Goal: Transaction & Acquisition: Book appointment/travel/reservation

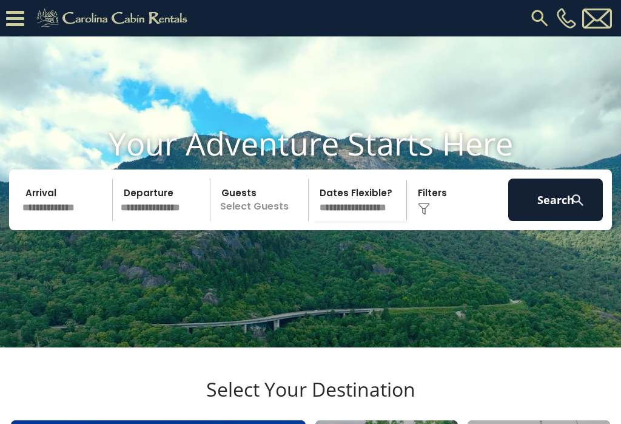
click at [44, 220] on input "text" at bounding box center [65, 199] width 95 height 42
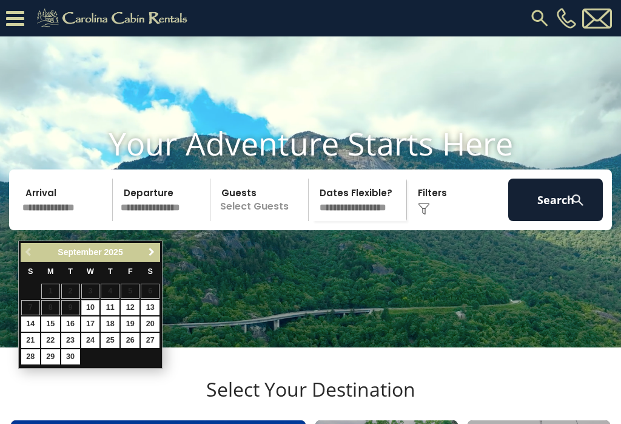
click at [147, 251] on span "Next" at bounding box center [152, 252] width 10 height 10
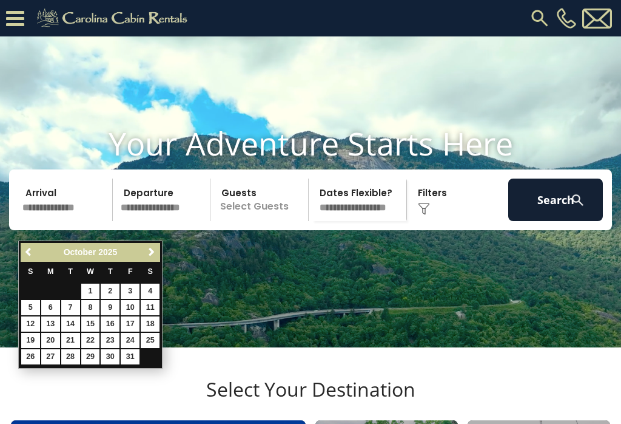
click at [44, 320] on link "13" at bounding box center [50, 323] width 19 height 15
type input "********"
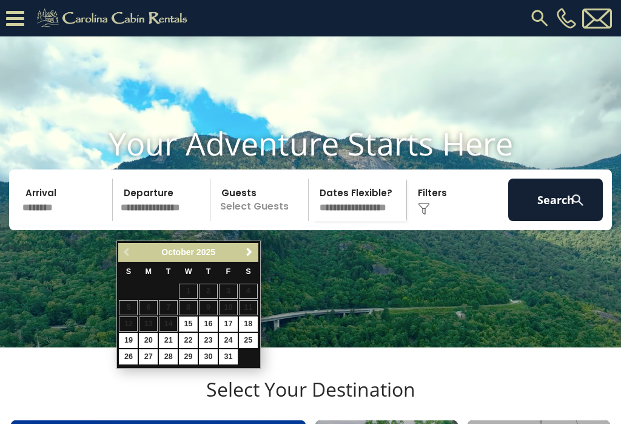
click at [157, 213] on input "text" at bounding box center [164, 199] width 95 height 42
click at [146, 219] on input "text" at bounding box center [164, 199] width 95 height 42
click at [146, 221] on input "text" at bounding box center [164, 199] width 95 height 42
click at [254, 323] on link "18" at bounding box center [248, 323] width 19 height 15
type input "********"
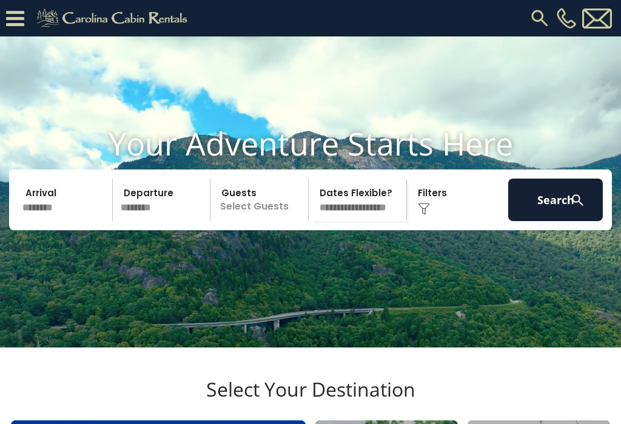
click at [268, 209] on p "Select Guests" at bounding box center [261, 199] width 94 height 42
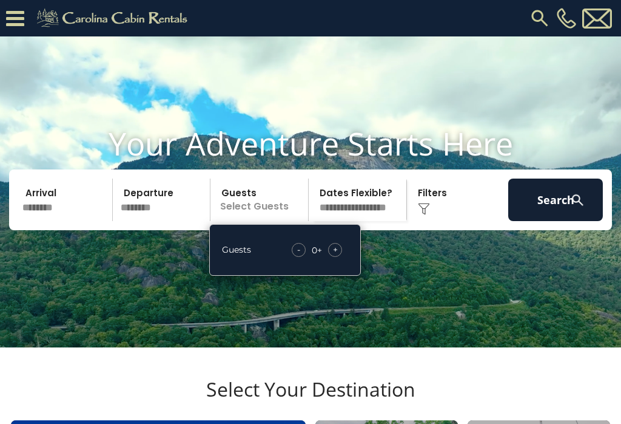
click at [350, 276] on div "Guests - 0 + +" at bounding box center [285, 250] width 152 height 52
click at [342, 257] on div "+" at bounding box center [335, 250] width 14 height 14
click at [341, 257] on div "+" at bounding box center [335, 250] width 14 height 14
click at [345, 257] on div "- 2 + +" at bounding box center [317, 250] width 62 height 14
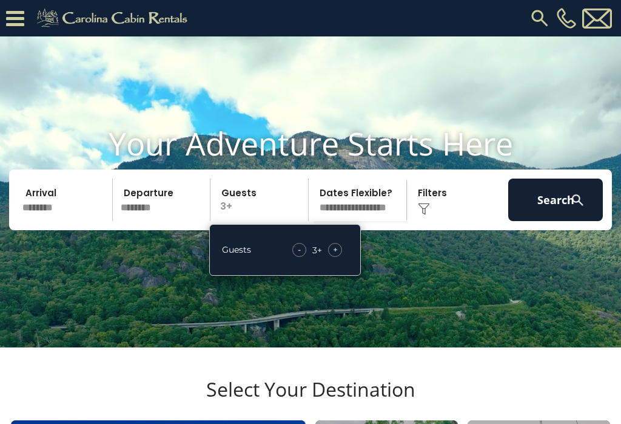
click at [342, 257] on div "+" at bounding box center [335, 250] width 14 height 14
click at [345, 257] on div "- 5 + +" at bounding box center [317, 250] width 62 height 14
click at [339, 257] on div "+" at bounding box center [335, 250] width 14 height 14
click at [345, 257] on div "- 6 + +" at bounding box center [317, 250] width 63 height 14
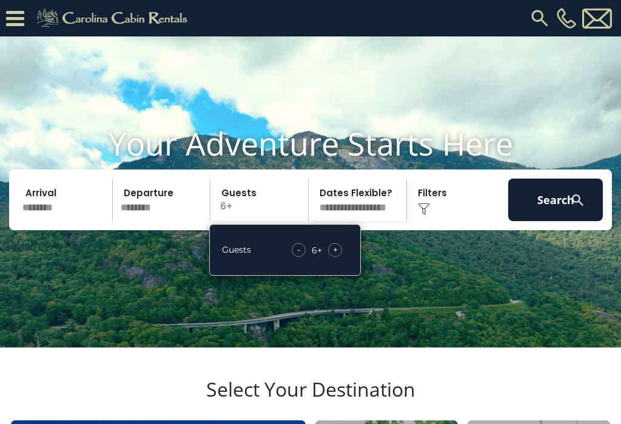
click at [340, 257] on div "+" at bounding box center [335, 250] width 14 height 14
click at [342, 257] on div "+" at bounding box center [335, 250] width 14 height 14
click at [340, 257] on div "+" at bounding box center [335, 250] width 14 height 14
click at [342, 257] on div "+" at bounding box center [335, 250] width 14 height 14
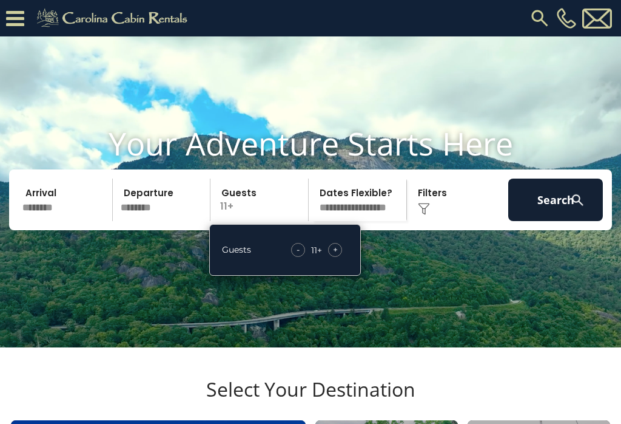
click at [340, 257] on div "+" at bounding box center [335, 250] width 14 height 14
click at [551, 211] on button "Search" at bounding box center [556, 199] width 95 height 42
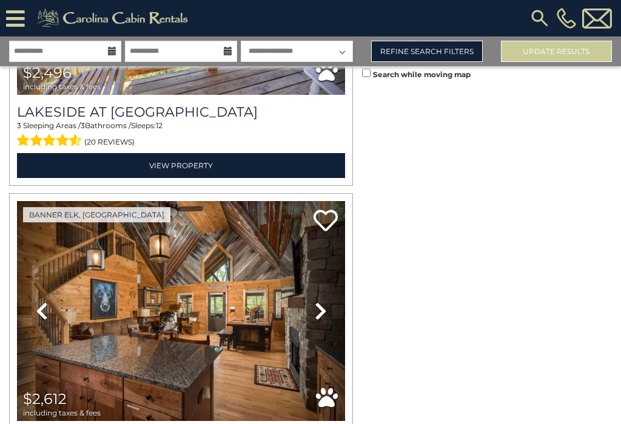
scroll to position [3170, 0]
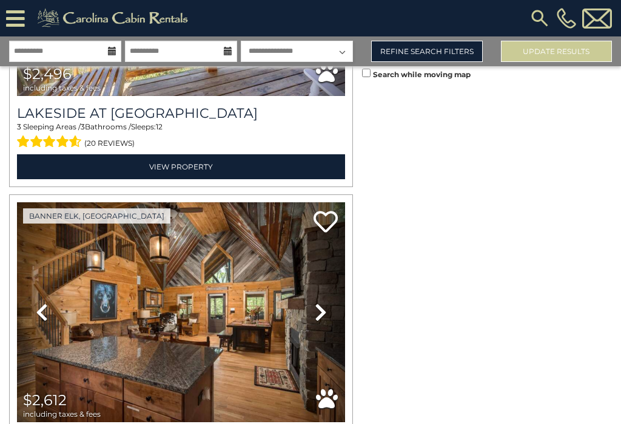
click at [319, 302] on icon at bounding box center [321, 311] width 12 height 19
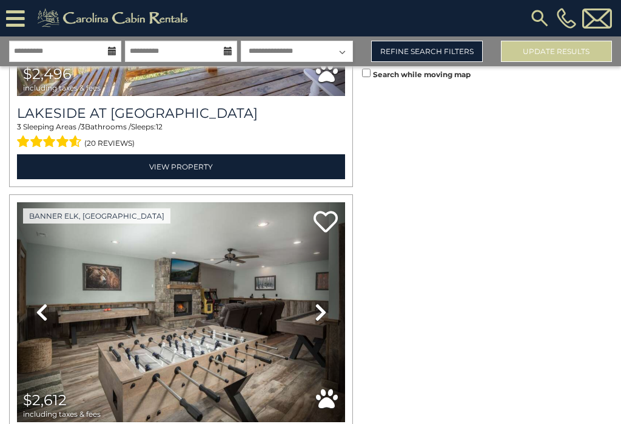
click at [324, 281] on link "Next" at bounding box center [320, 312] width 49 height 220
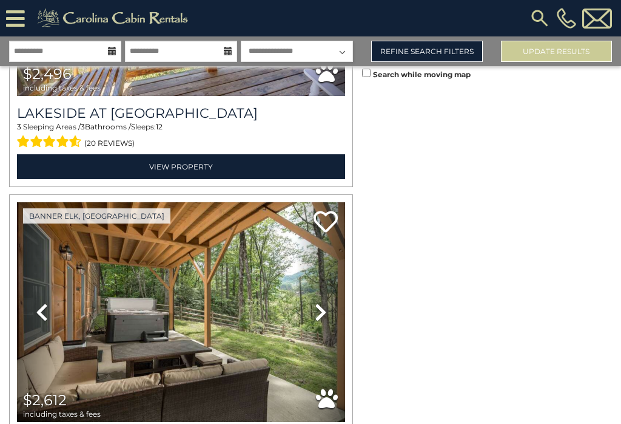
click at [322, 302] on icon at bounding box center [321, 311] width 12 height 19
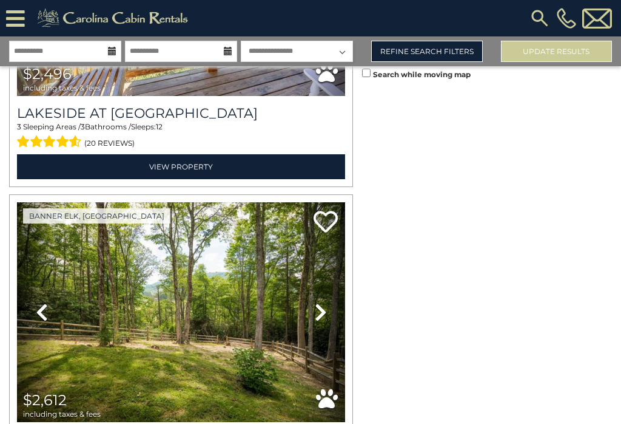
click at [319, 302] on icon at bounding box center [321, 311] width 12 height 19
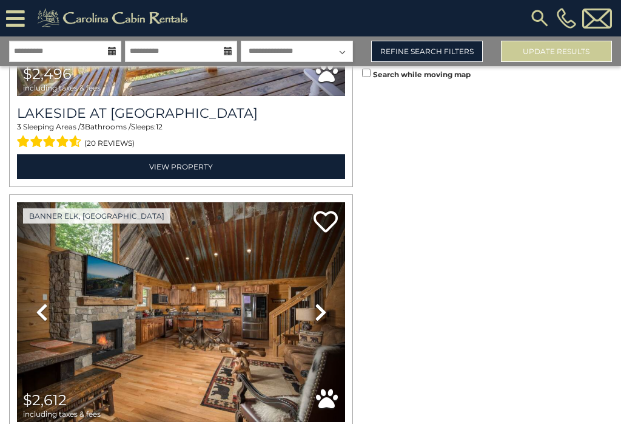
click at [321, 302] on icon at bounding box center [321, 311] width 12 height 19
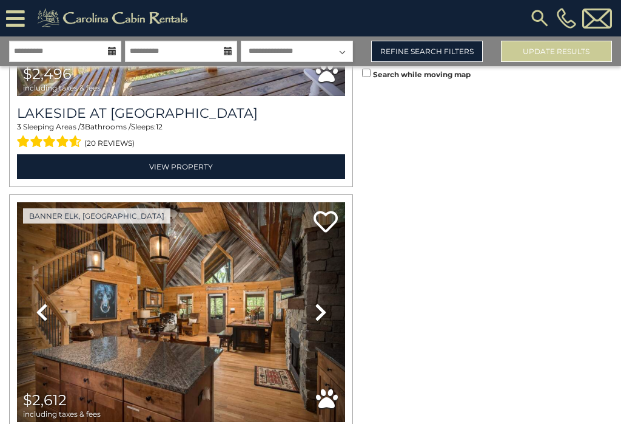
click at [317, 302] on icon at bounding box center [321, 311] width 12 height 19
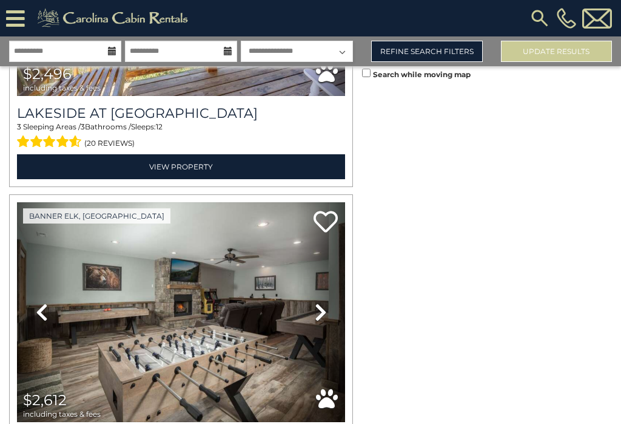
click at [325, 333] on link "Next" at bounding box center [320, 312] width 49 height 220
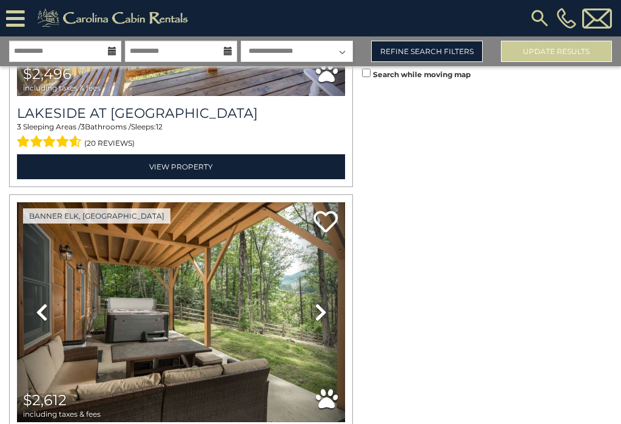
click at [332, 388] on icon at bounding box center [327, 399] width 22 height 22
click at [321, 302] on icon at bounding box center [321, 311] width 12 height 19
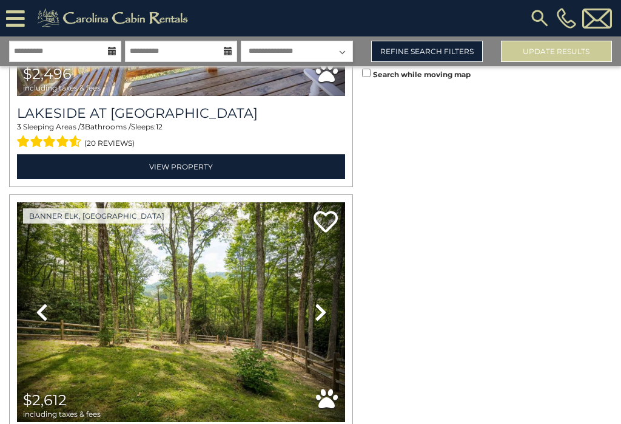
click at [320, 302] on icon at bounding box center [321, 311] width 12 height 19
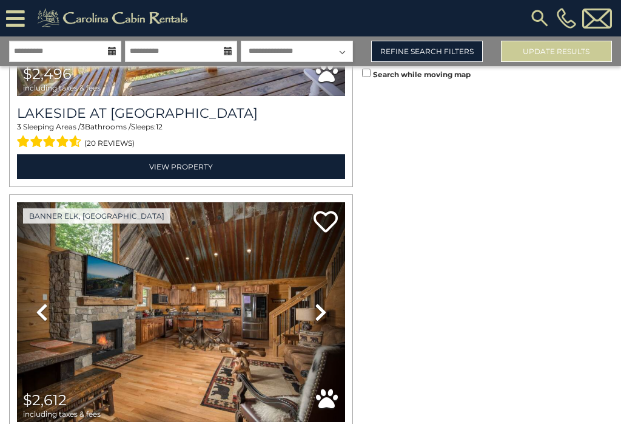
click at [324, 276] on link "Next" at bounding box center [320, 312] width 49 height 220
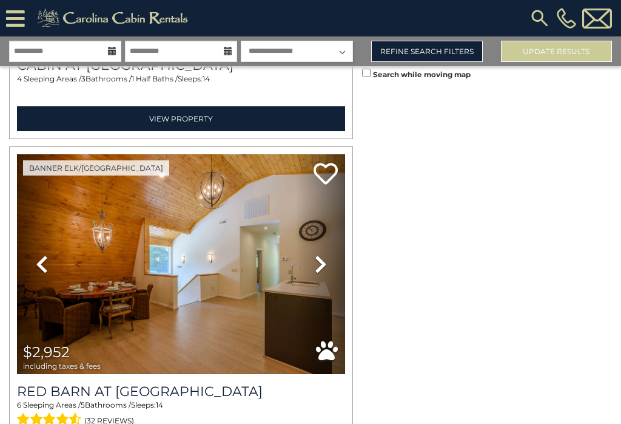
scroll to position [3566, 0]
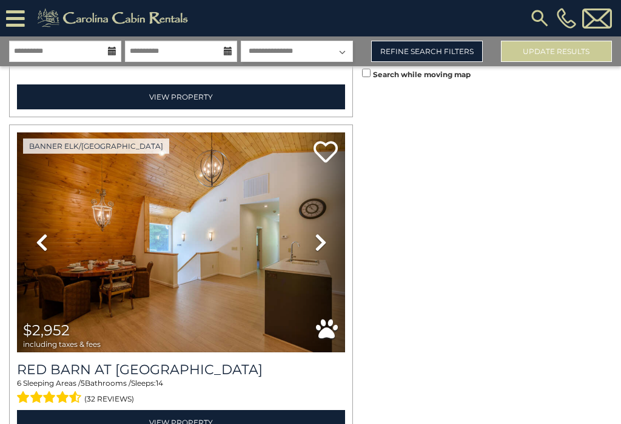
click at [327, 203] on link "Next" at bounding box center [320, 242] width 49 height 220
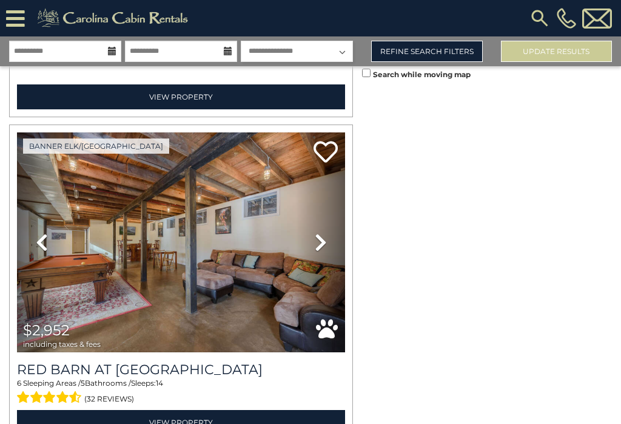
click at [328, 207] on link "Next" at bounding box center [320, 242] width 49 height 220
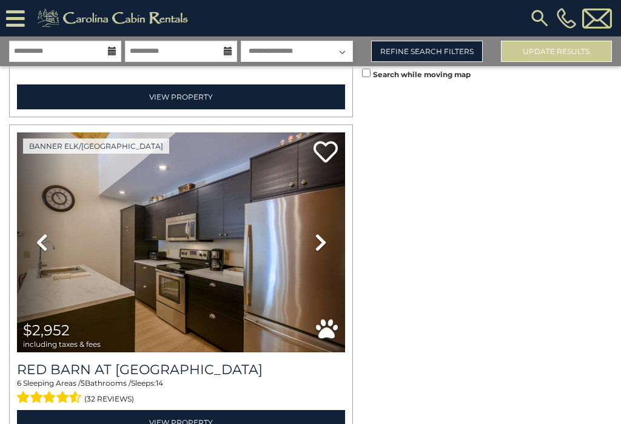
click at [320, 232] on icon at bounding box center [321, 241] width 12 height 19
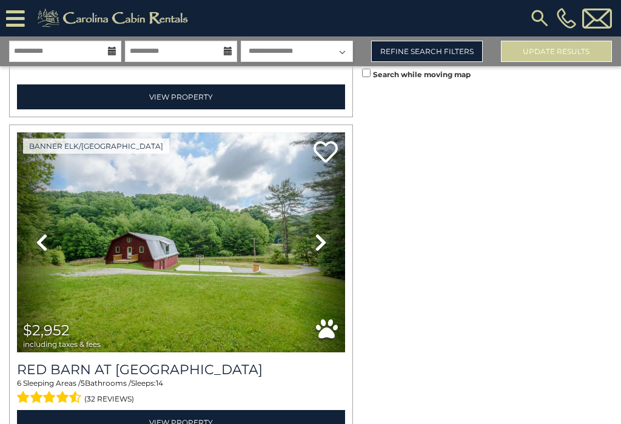
click at [321, 232] on icon at bounding box center [321, 241] width 12 height 19
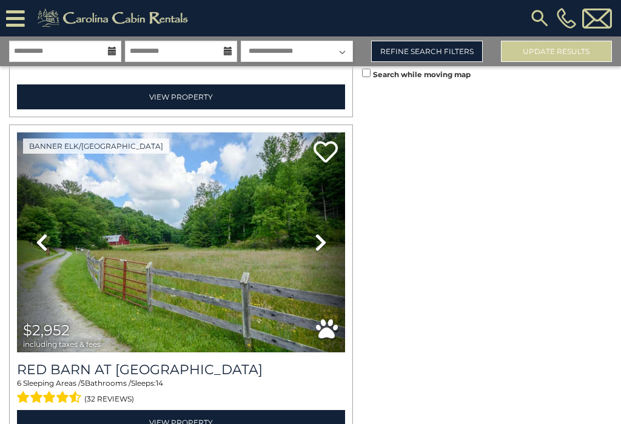
click at [325, 199] on link "Next" at bounding box center [320, 242] width 49 height 220
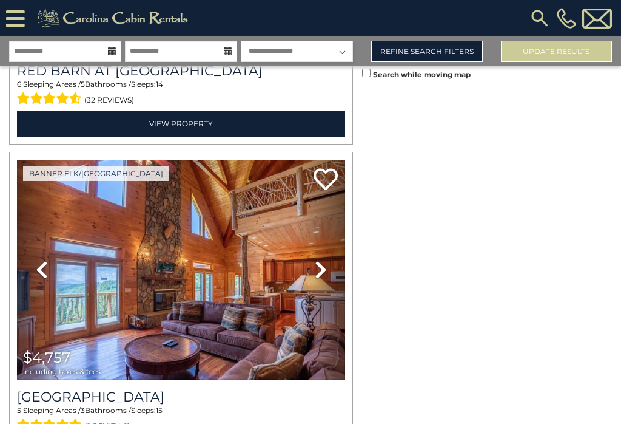
scroll to position [3890, 0]
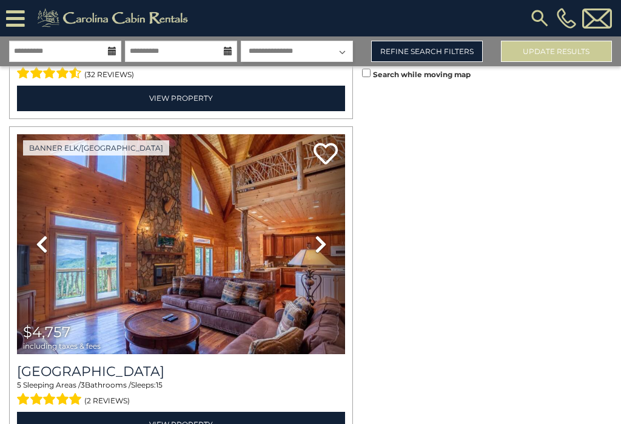
click at [320, 234] on icon at bounding box center [321, 243] width 12 height 19
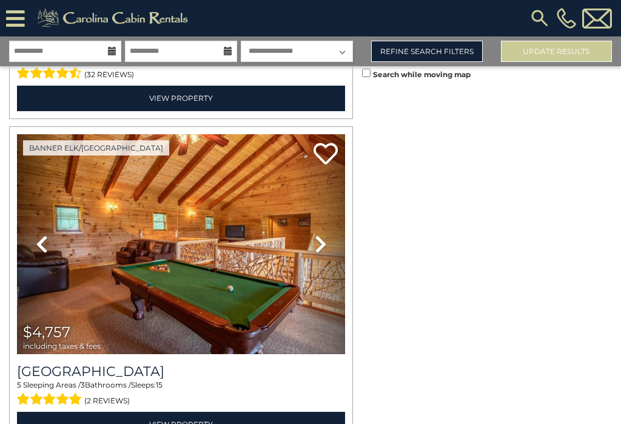
click at [319, 234] on icon at bounding box center [321, 243] width 12 height 19
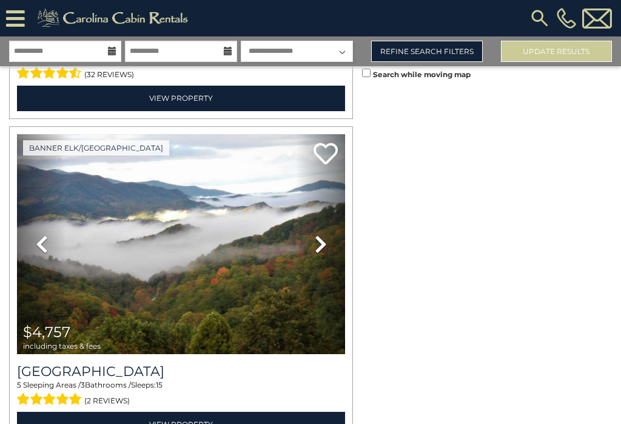
click at [322, 234] on icon at bounding box center [321, 243] width 12 height 19
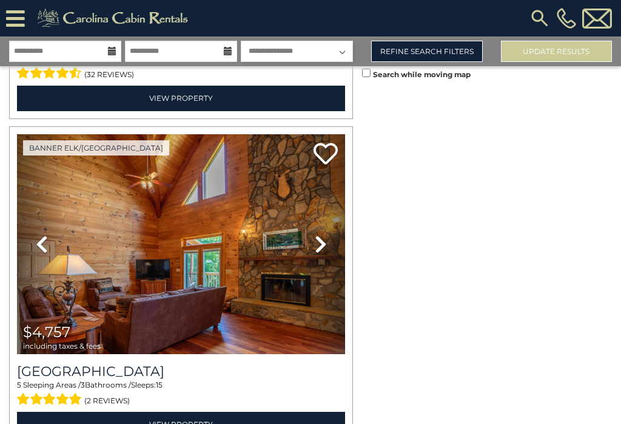
click at [323, 197] on link "Next" at bounding box center [320, 244] width 49 height 220
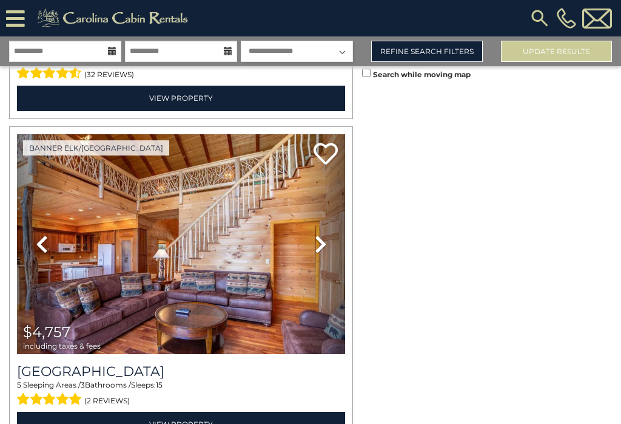
click at [320, 234] on icon at bounding box center [321, 243] width 12 height 19
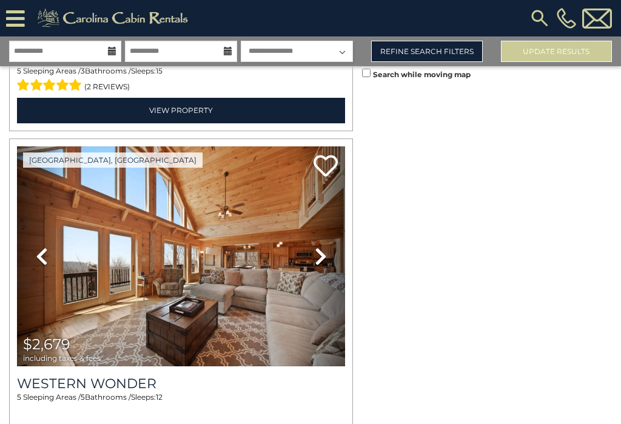
scroll to position [4211, 0]
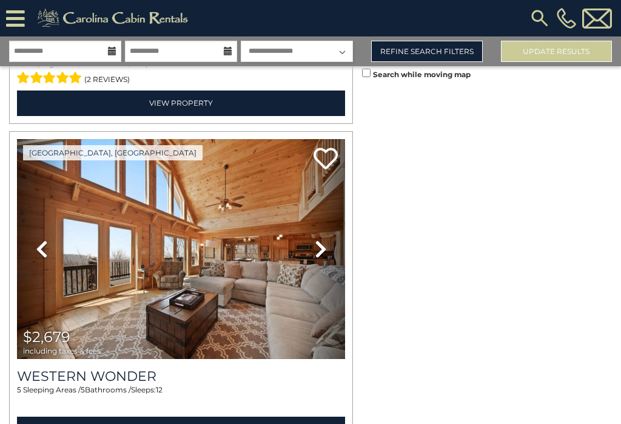
click at [326, 206] on link "Next" at bounding box center [320, 249] width 49 height 220
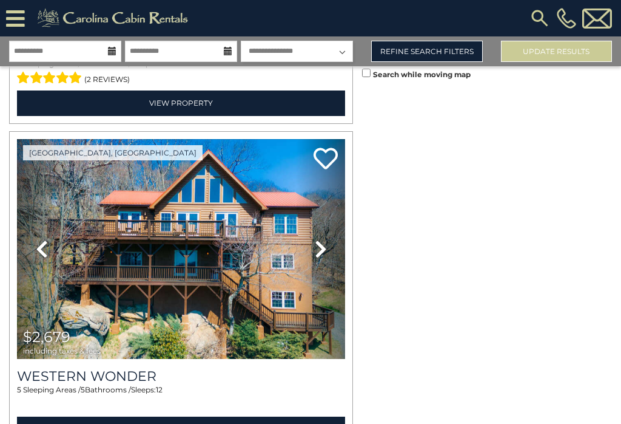
click at [321, 239] on icon at bounding box center [321, 248] width 12 height 19
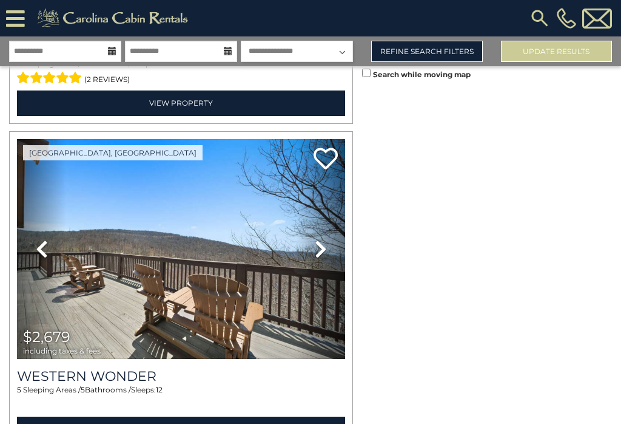
click at [323, 208] on link "Next" at bounding box center [320, 249] width 49 height 220
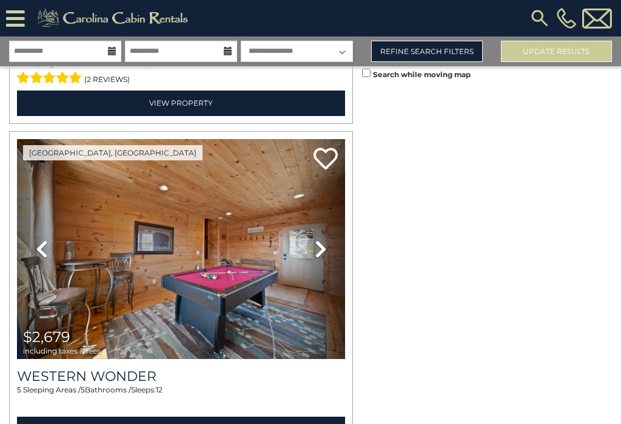
click at [322, 239] on icon at bounding box center [321, 248] width 12 height 19
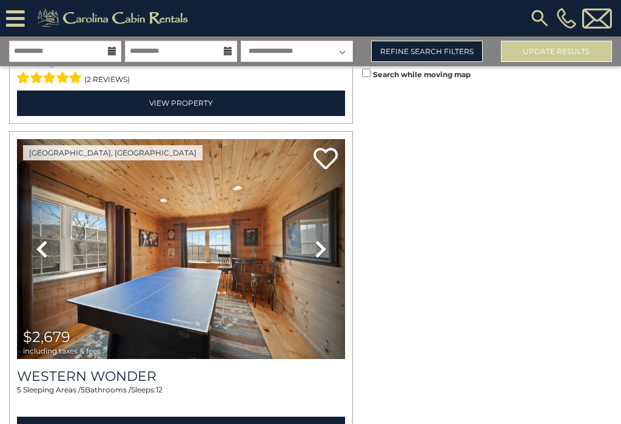
click at [330, 205] on link "Next" at bounding box center [320, 249] width 49 height 220
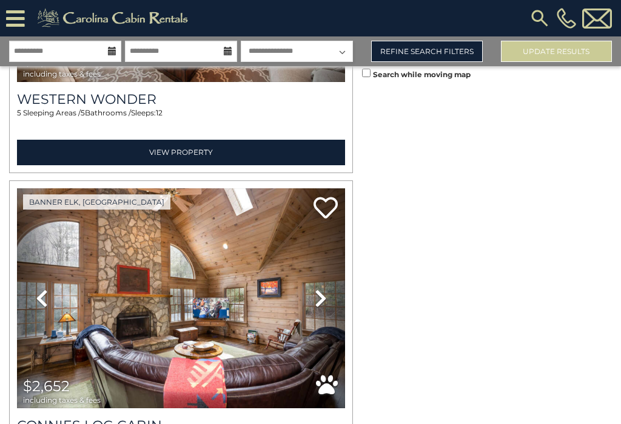
scroll to position [4484, 0]
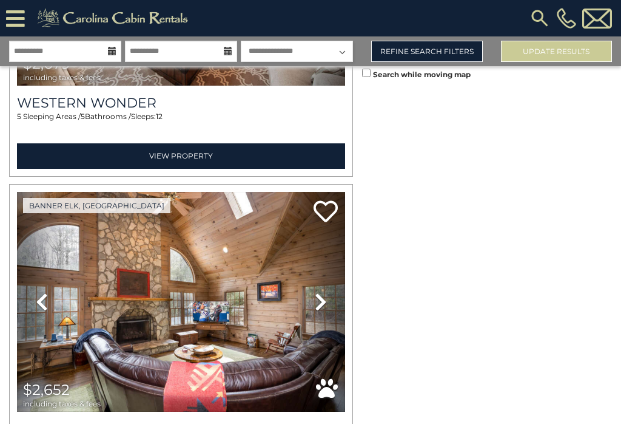
click at [321, 240] on link "Next" at bounding box center [320, 302] width 49 height 220
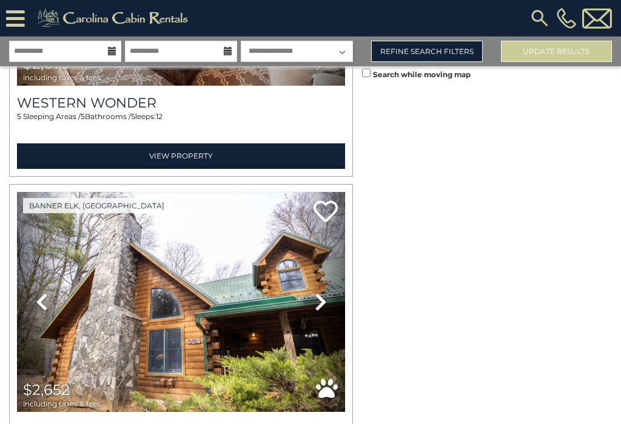
click at [321, 292] on icon at bounding box center [321, 301] width 12 height 19
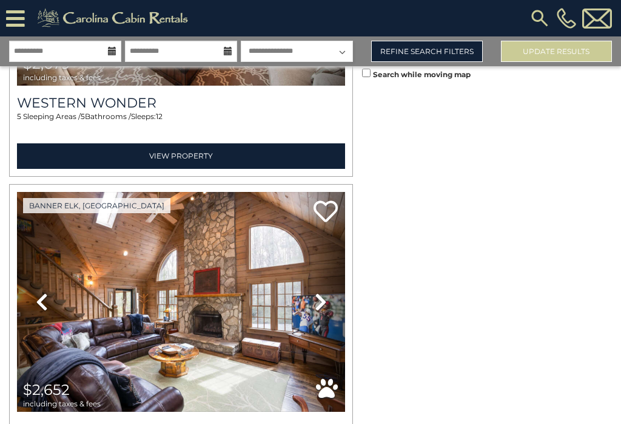
click at [323, 257] on link "Next" at bounding box center [320, 302] width 49 height 220
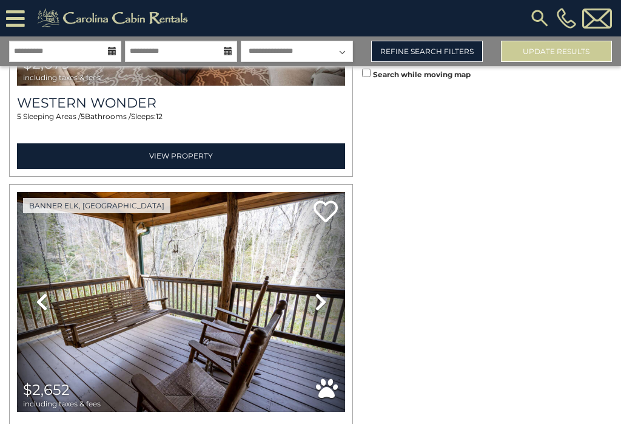
click at [322, 292] on icon at bounding box center [321, 301] width 12 height 19
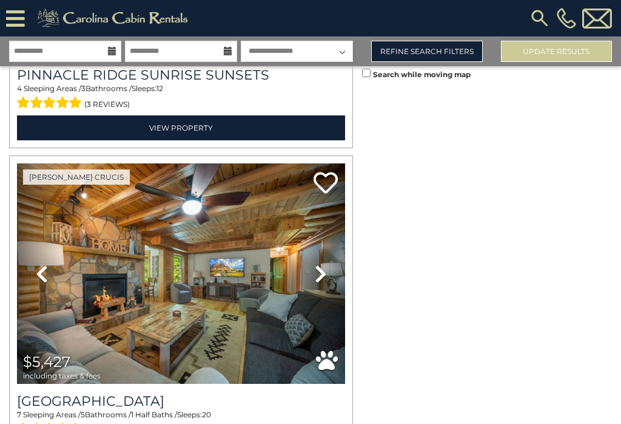
scroll to position [5492, 0]
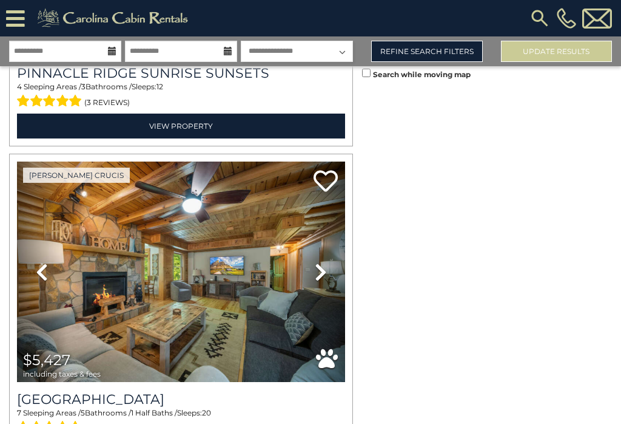
click at [322, 262] on icon at bounding box center [321, 271] width 12 height 19
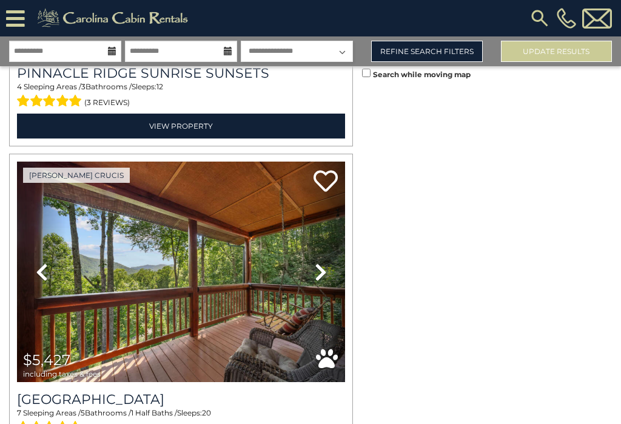
click at [324, 195] on link "Next" at bounding box center [320, 271] width 49 height 220
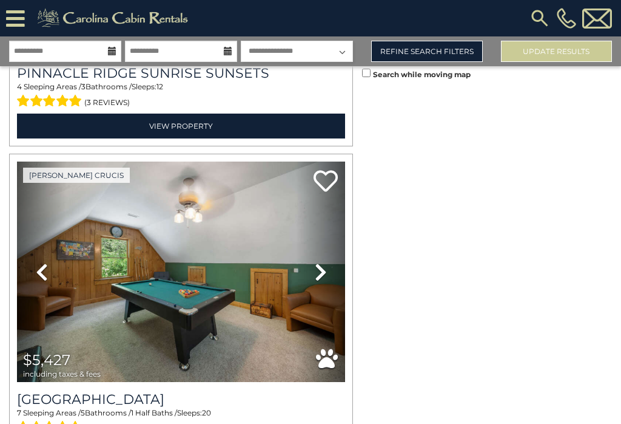
click at [315, 262] on icon at bounding box center [321, 271] width 12 height 19
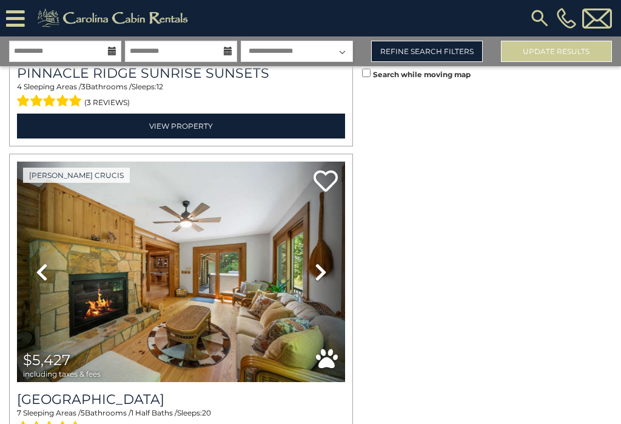
click at [319, 262] on icon at bounding box center [321, 271] width 12 height 19
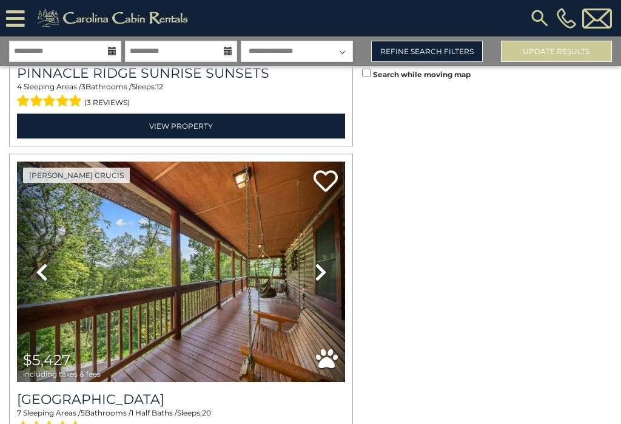
click at [327, 211] on link "Next" at bounding box center [320, 271] width 49 height 220
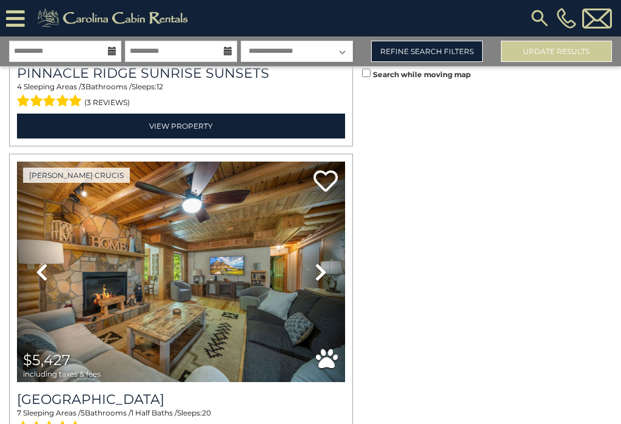
click at [322, 262] on icon at bounding box center [321, 271] width 12 height 19
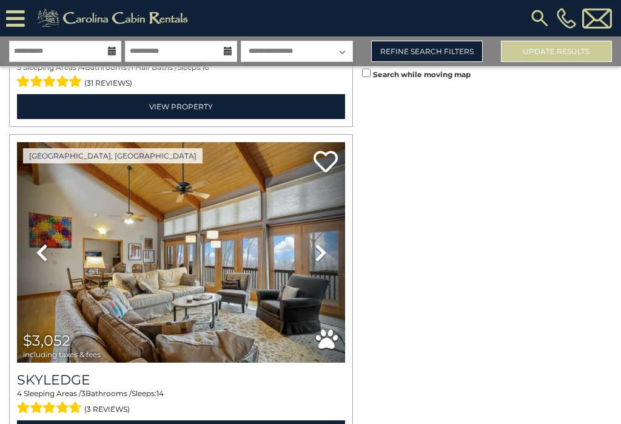
scroll to position [19, 0]
click at [266, 420] on link "View Property" at bounding box center [181, 432] width 328 height 25
